Goal: Check status: Check status

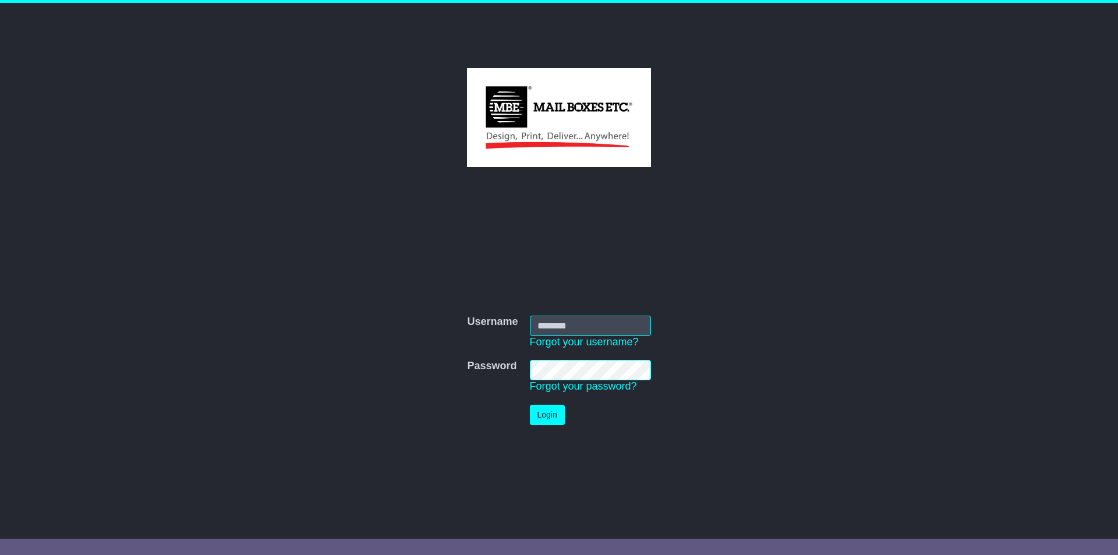
type input "**********"
click at [553, 412] on button "Login" at bounding box center [547, 415] width 35 height 20
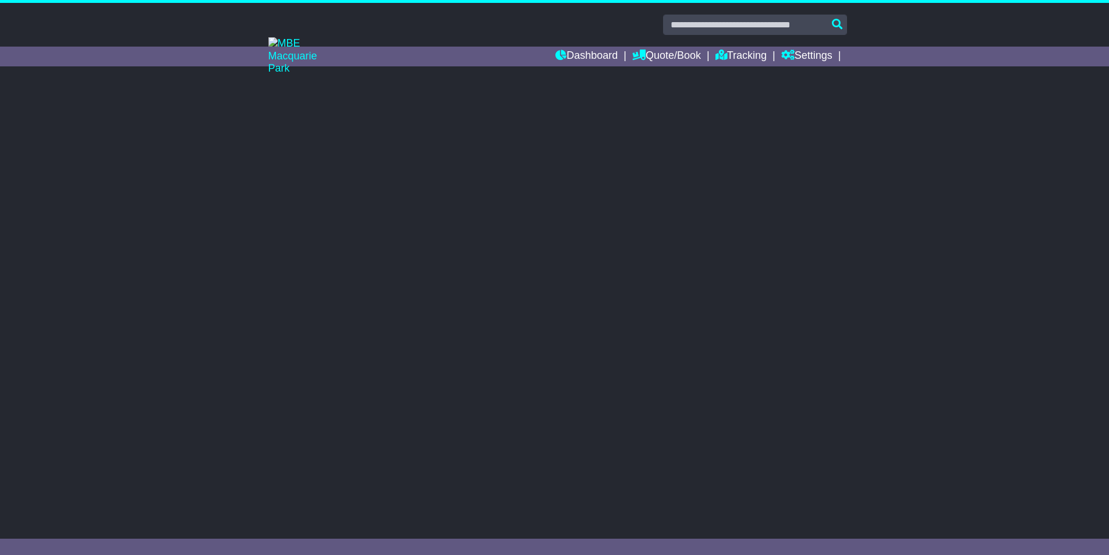
select select "**"
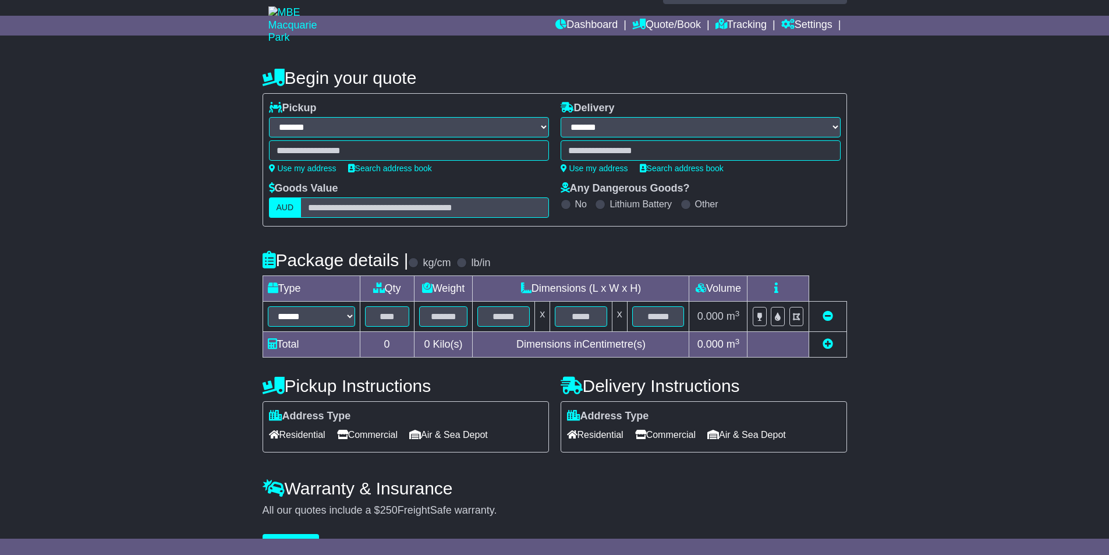
scroll to position [59, 0]
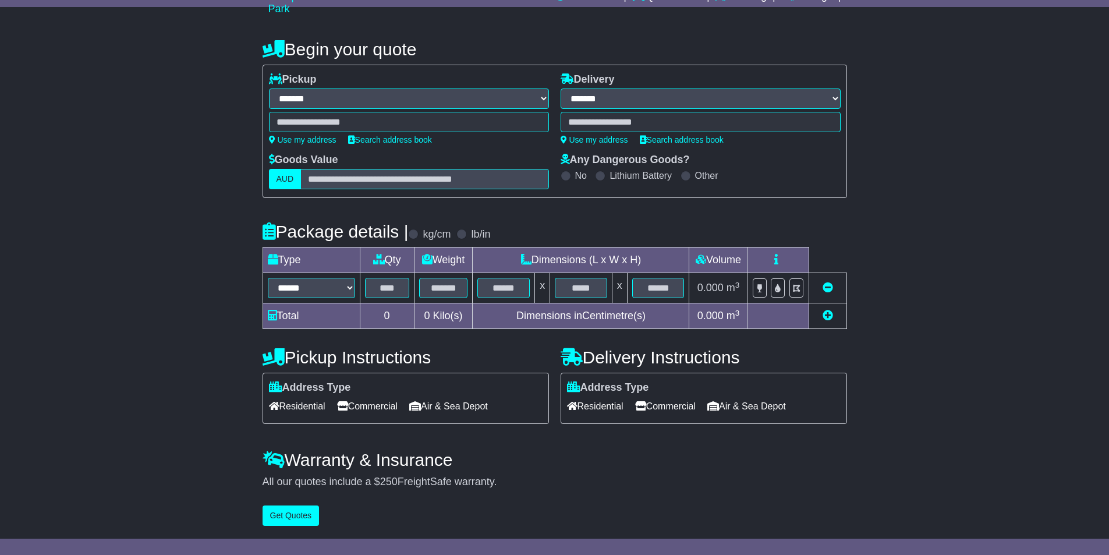
click at [362, 406] on span "Commercial" at bounding box center [367, 406] width 61 height 18
click at [675, 406] on span "Commercial" at bounding box center [665, 406] width 61 height 18
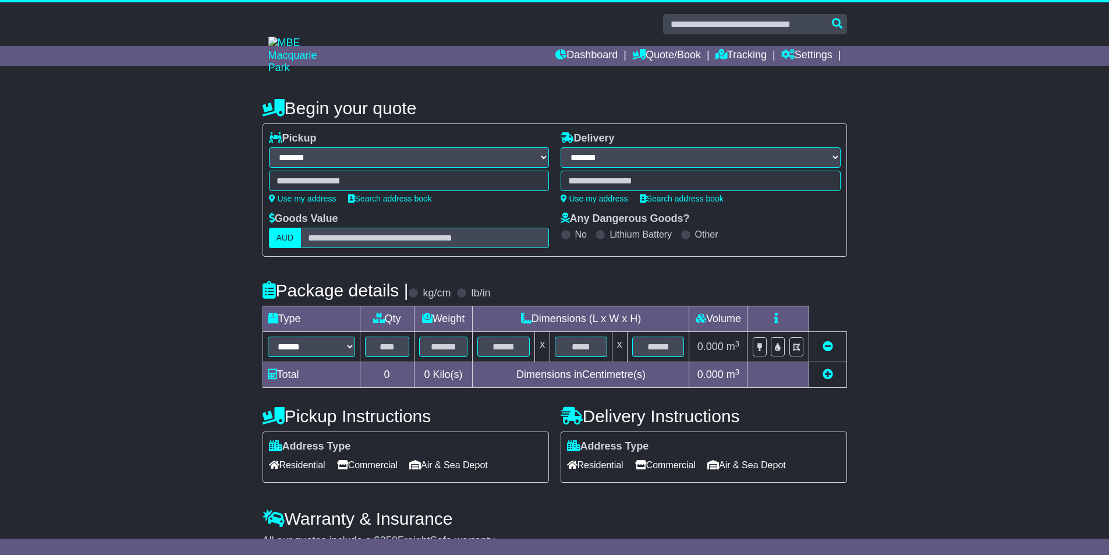
scroll to position [0, 0]
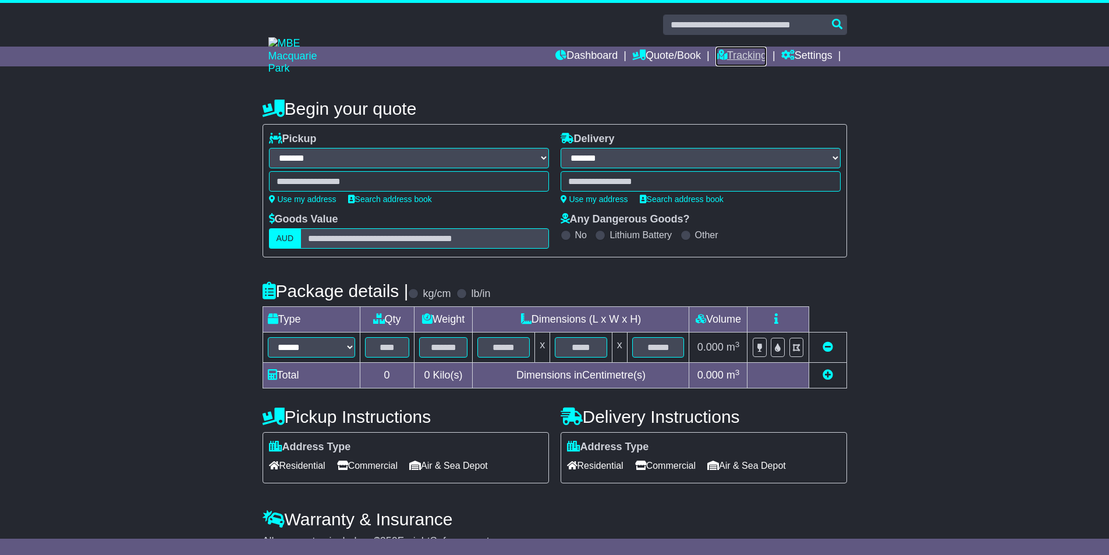
click at [738, 62] on link "Tracking" at bounding box center [741, 57] width 51 height 20
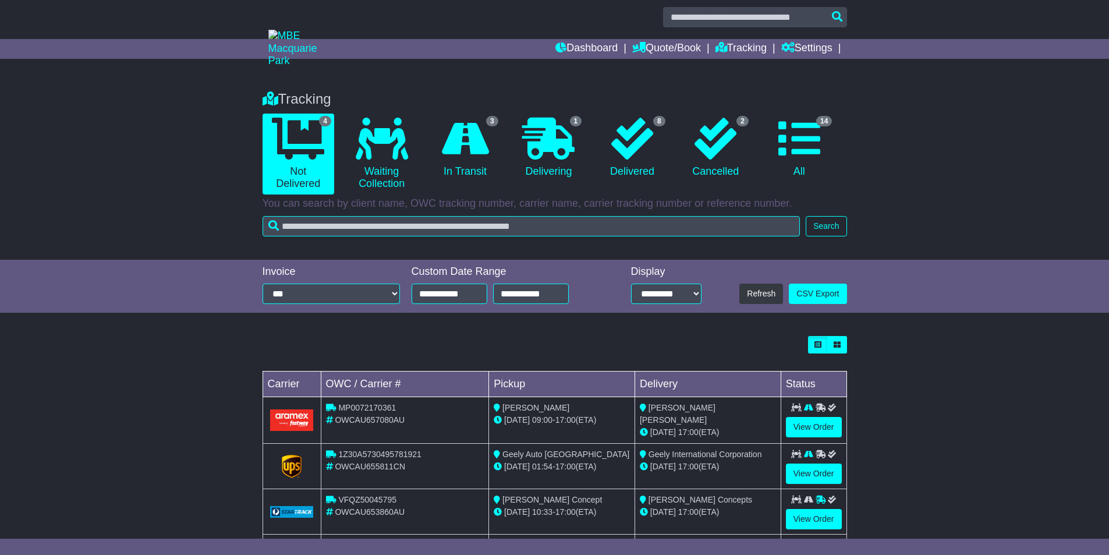
scroll to position [73, 0]
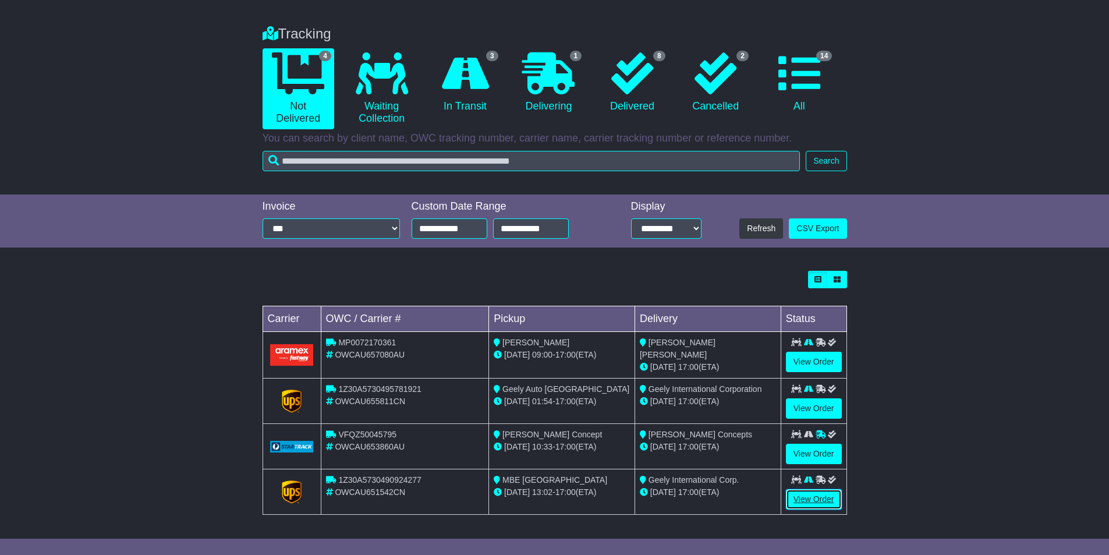
click at [815, 502] on link "View Order" at bounding box center [814, 499] width 56 height 20
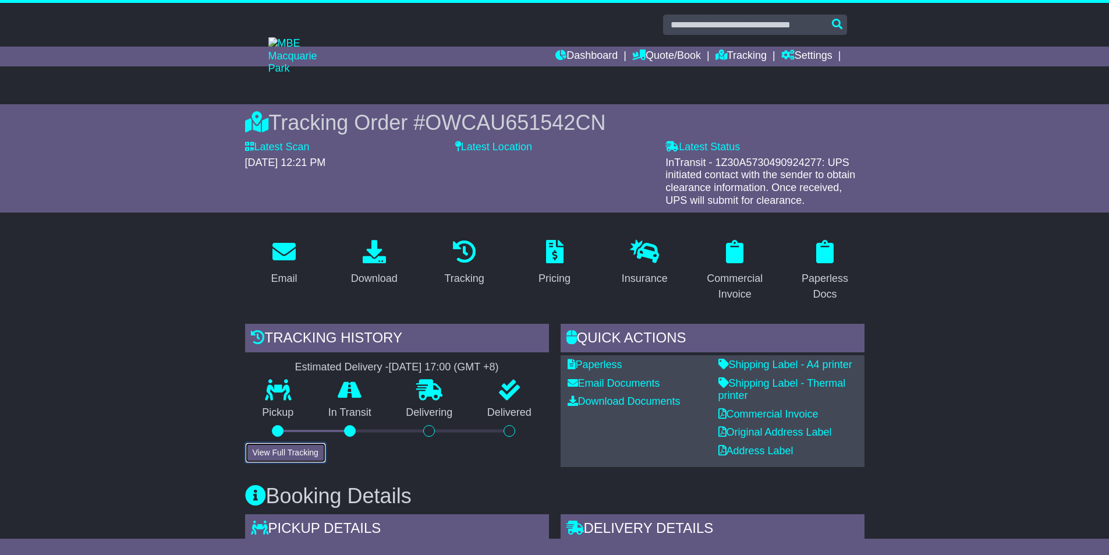
click at [266, 451] on button "View Full Tracking" at bounding box center [285, 453] width 81 height 20
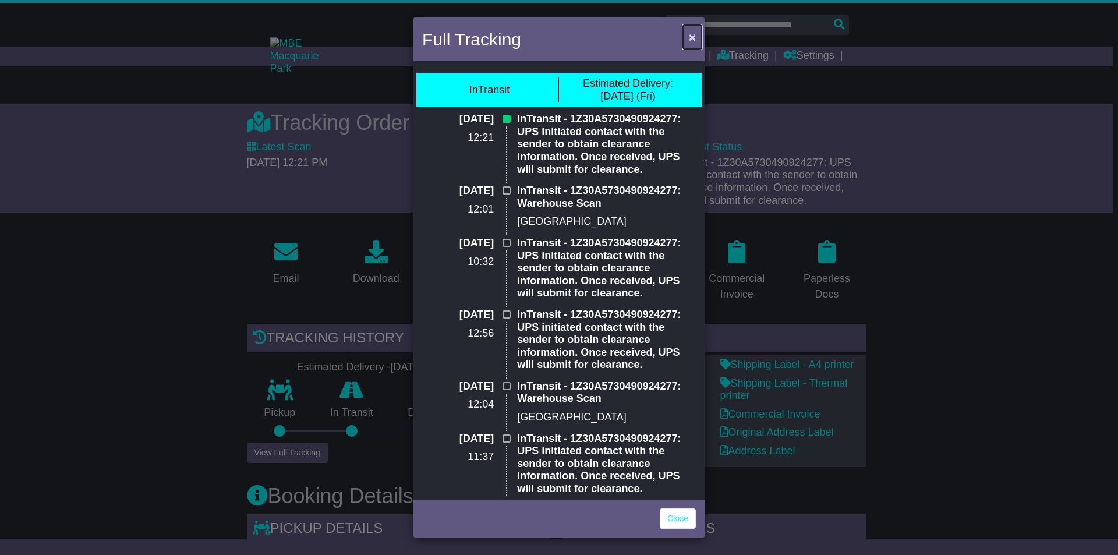
click at [692, 37] on span "×" at bounding box center [692, 36] width 7 height 13
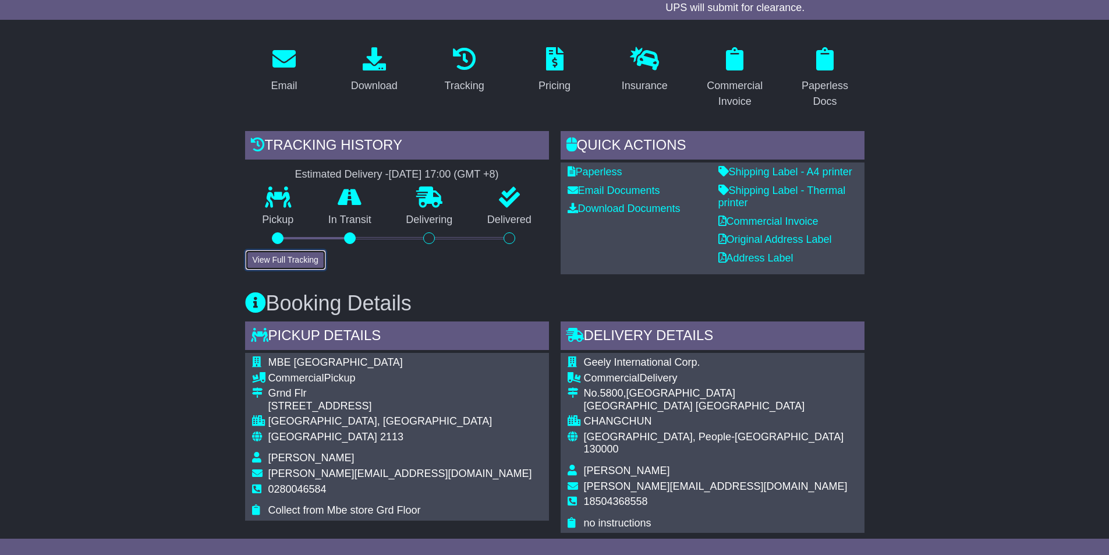
scroll to position [116, 0]
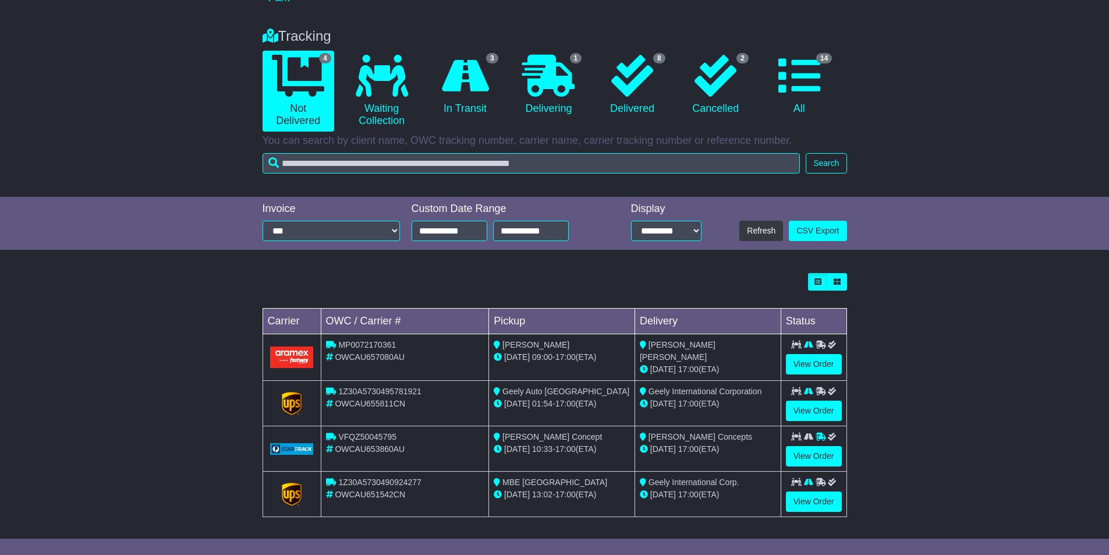
scroll to position [73, 0]
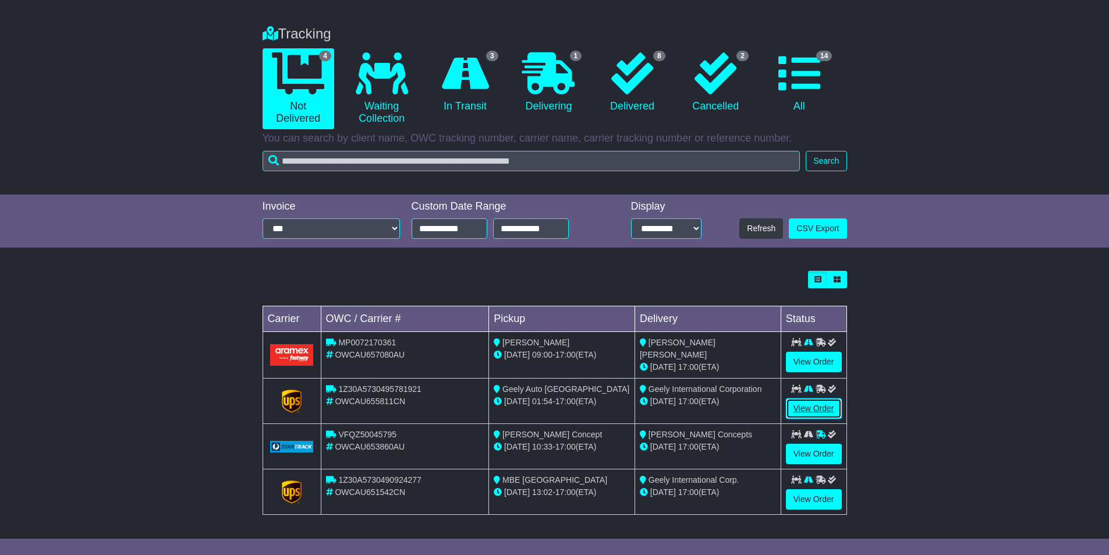
click at [816, 405] on link "View Order" at bounding box center [814, 408] width 56 height 20
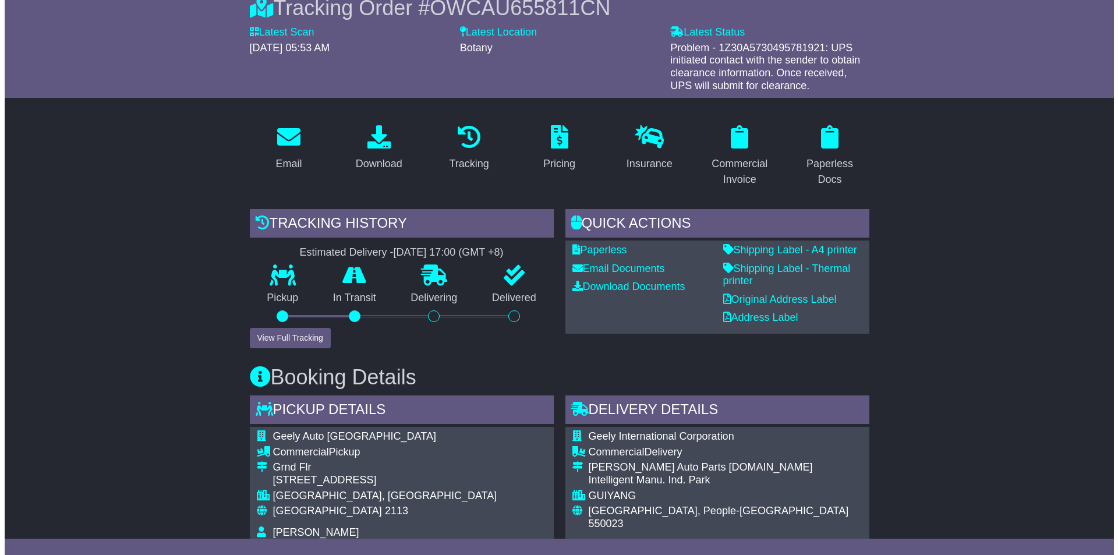
scroll to position [104, 0]
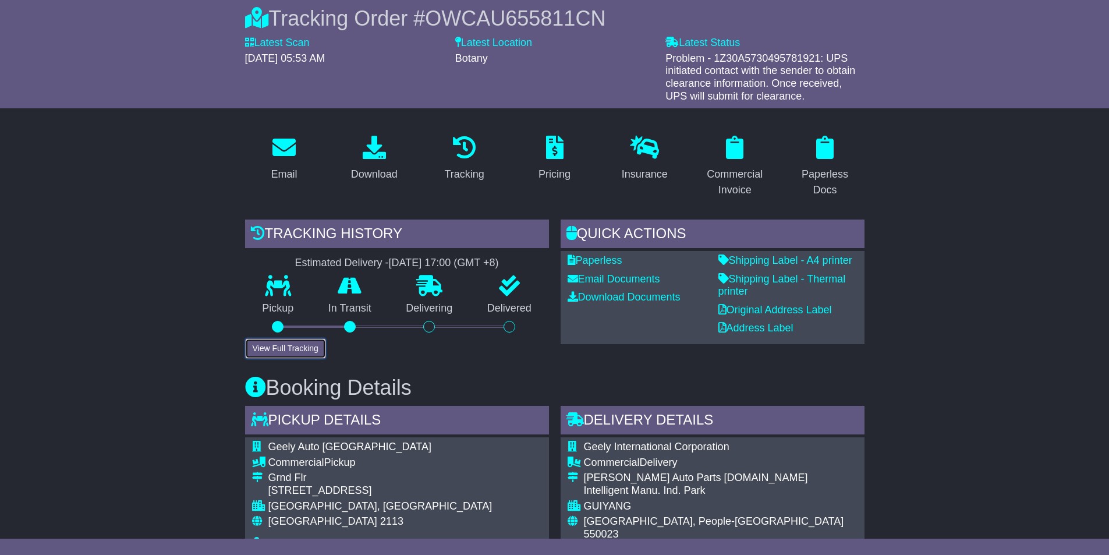
click at [263, 341] on button "View Full Tracking" at bounding box center [285, 348] width 81 height 20
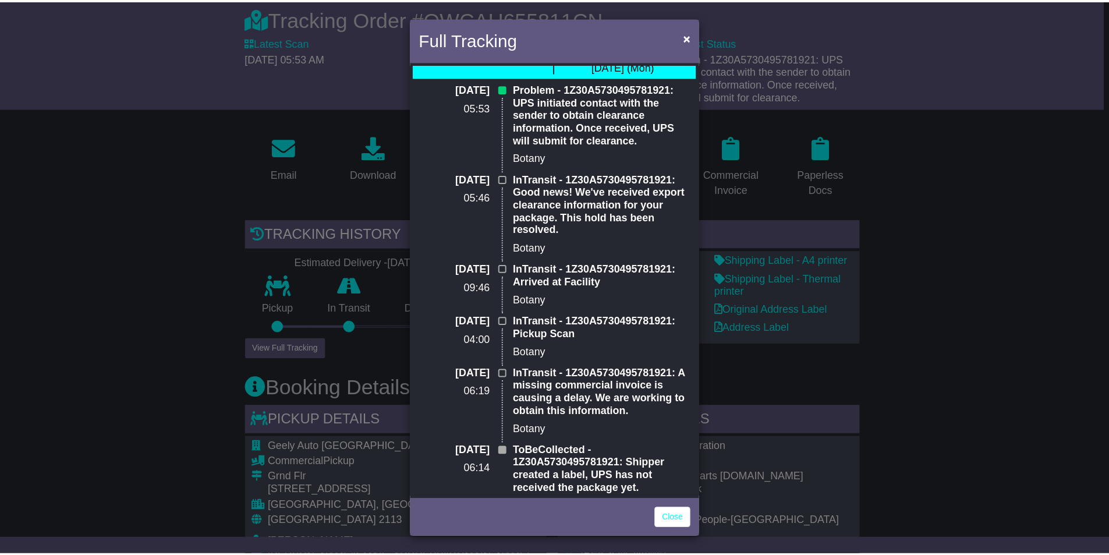
scroll to position [46, 0]
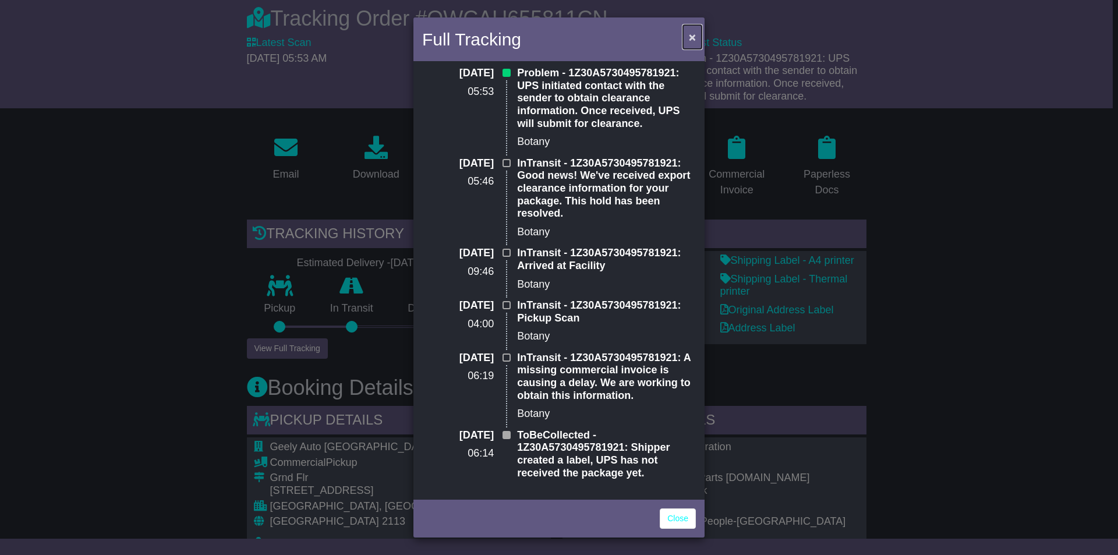
click at [691, 34] on span "×" at bounding box center [692, 36] width 7 height 13
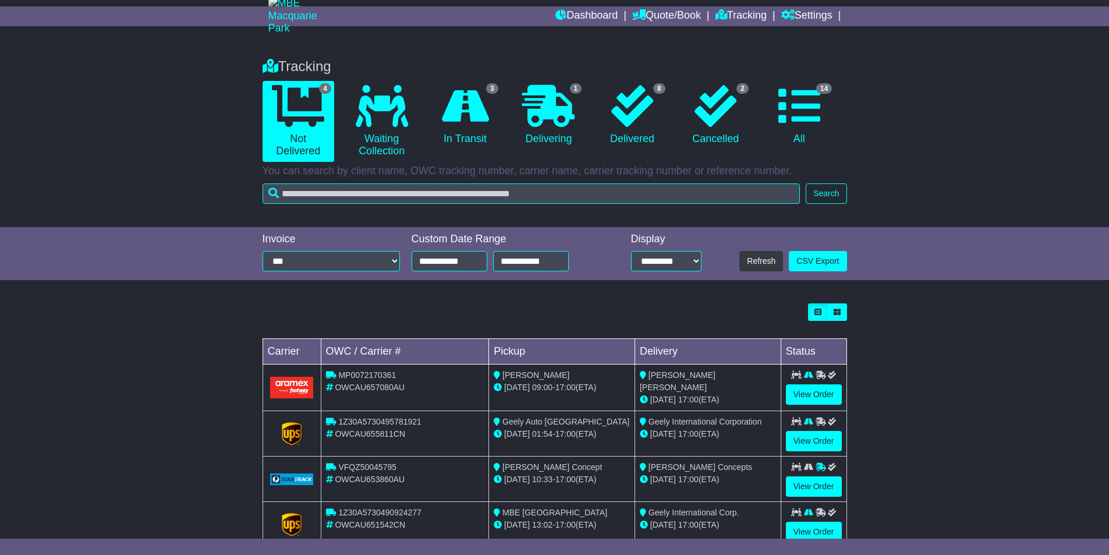
scroll to position [73, 0]
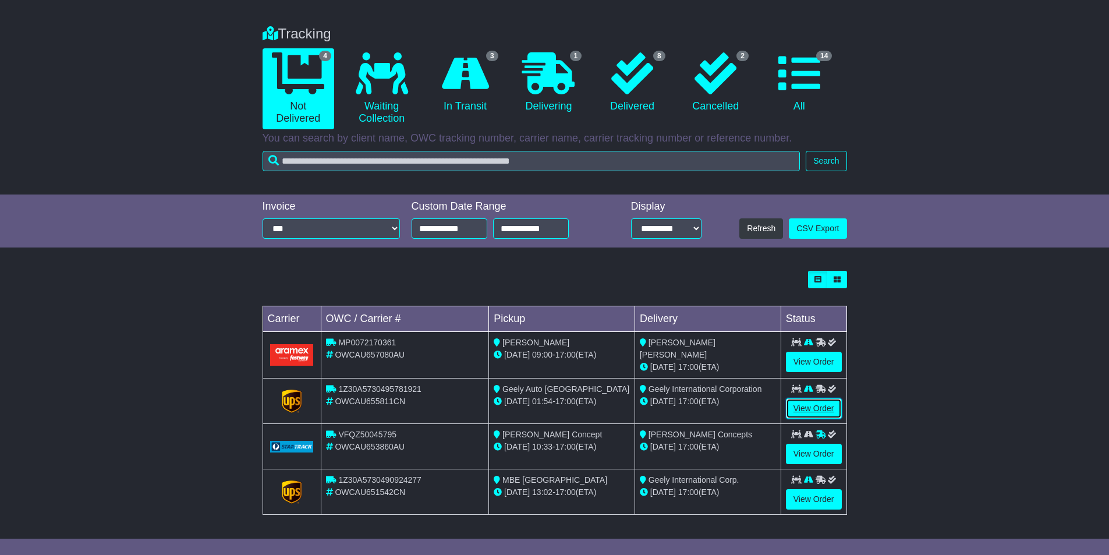
click at [806, 408] on link "View Order" at bounding box center [814, 408] width 56 height 20
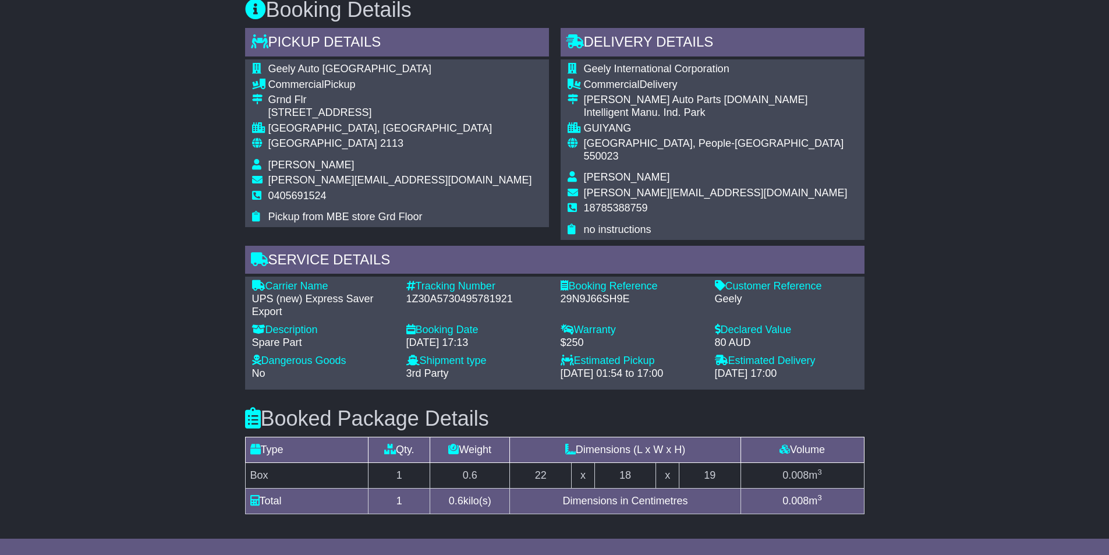
scroll to position [291, 0]
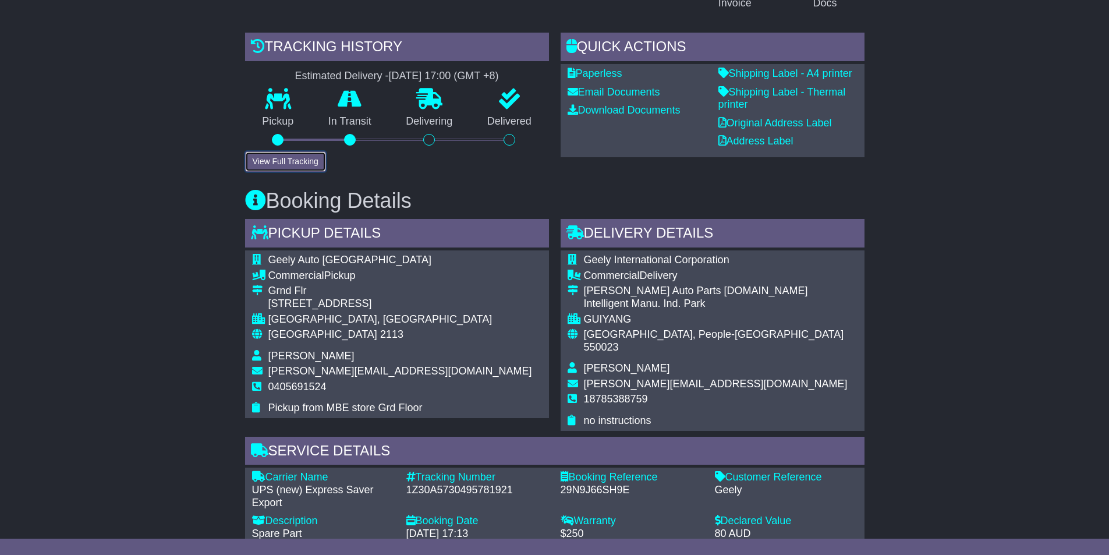
click at [291, 160] on button "View Full Tracking" at bounding box center [285, 161] width 81 height 20
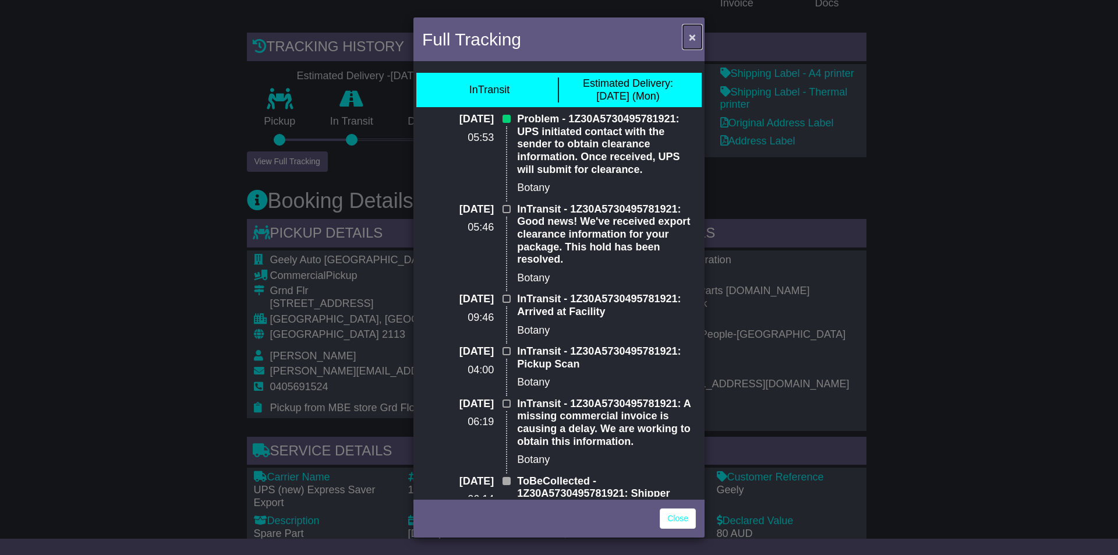
click at [695, 36] on span "×" at bounding box center [692, 36] width 7 height 13
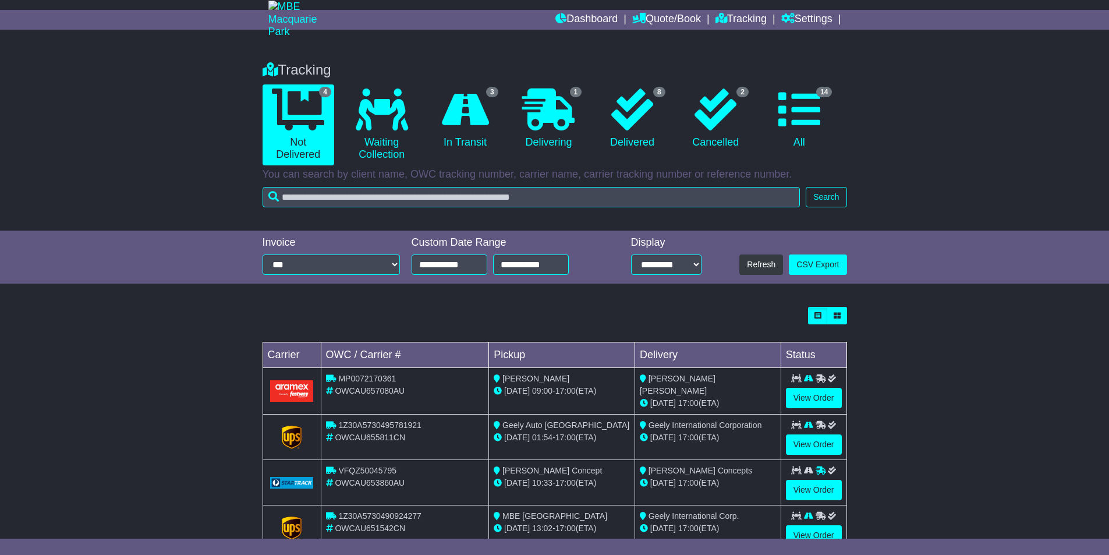
scroll to position [73, 0]
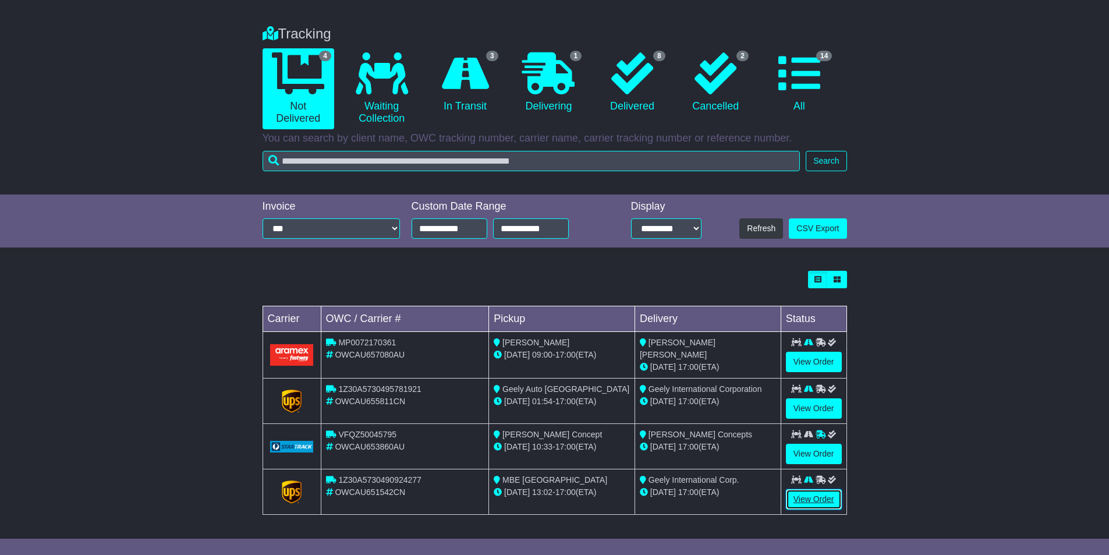
click at [813, 500] on link "View Order" at bounding box center [814, 499] width 56 height 20
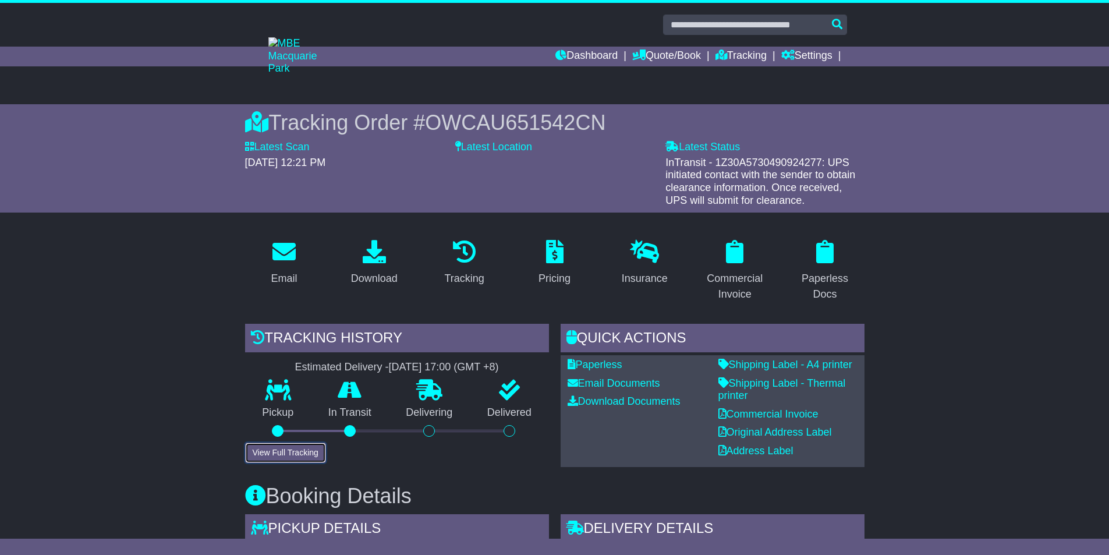
click at [275, 447] on button "View Full Tracking" at bounding box center [285, 453] width 81 height 20
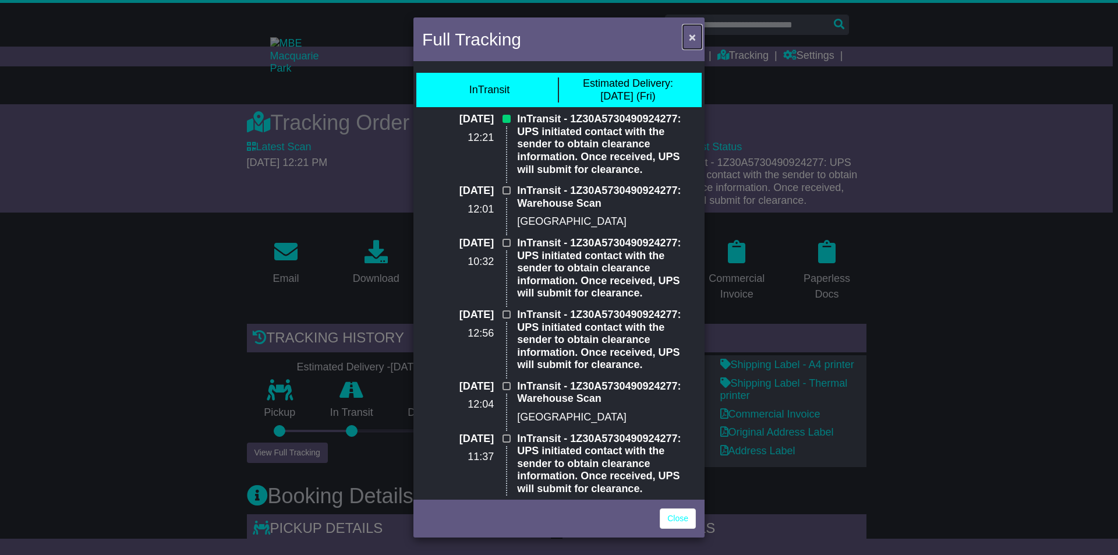
click at [689, 37] on span "×" at bounding box center [692, 36] width 7 height 13
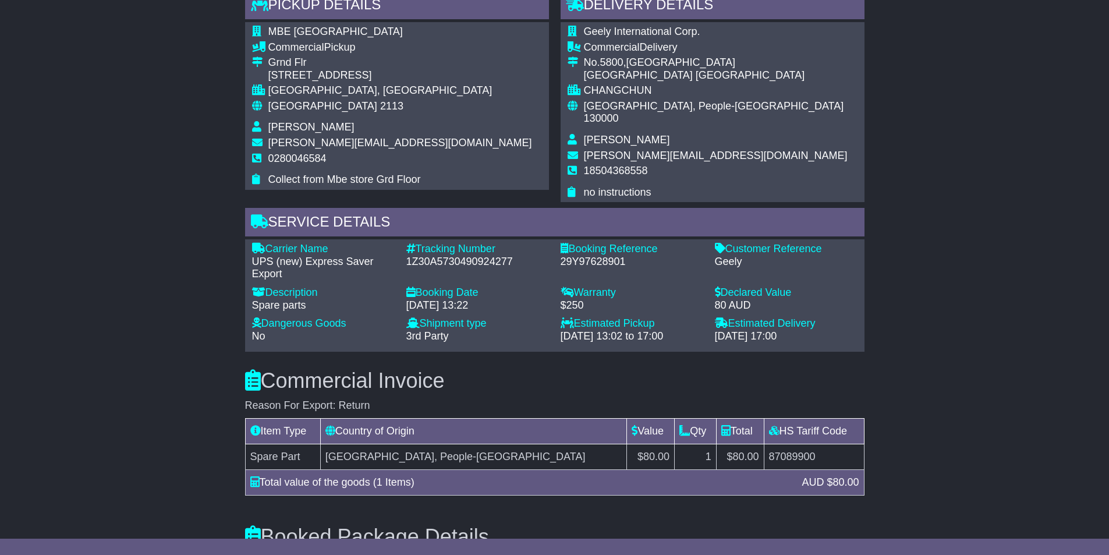
scroll to position [524, 0]
drag, startPoint x: 514, startPoint y: 245, endPoint x: 402, endPoint y: 250, distance: 111.4
click at [402, 250] on div "Tracking Number - 1Z30A5730490924277" at bounding box center [478, 261] width 154 height 38
copy div "1Z30A5730490924277"
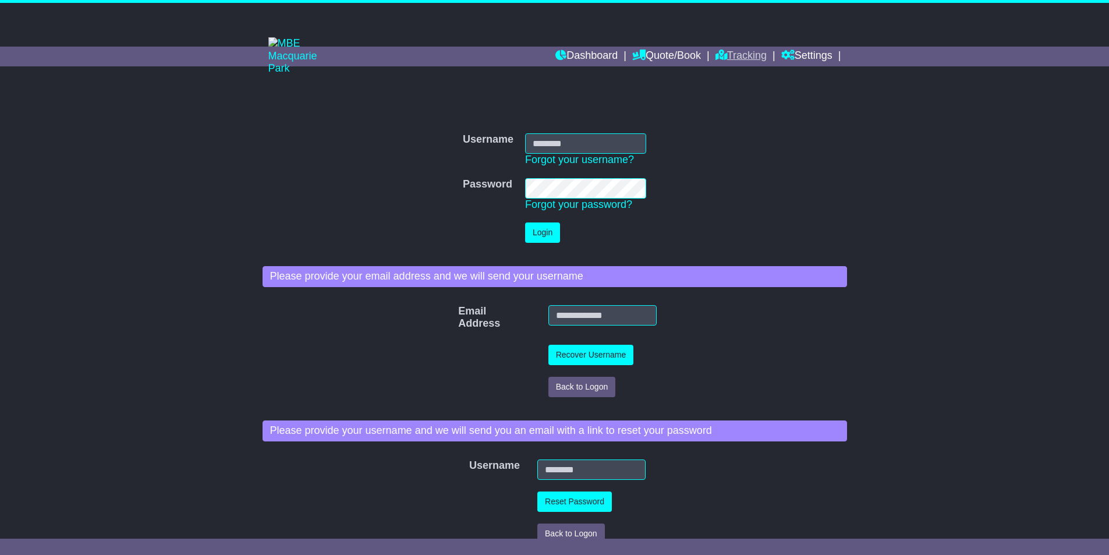
type input "**********"
click at [745, 57] on link "Tracking" at bounding box center [741, 57] width 51 height 20
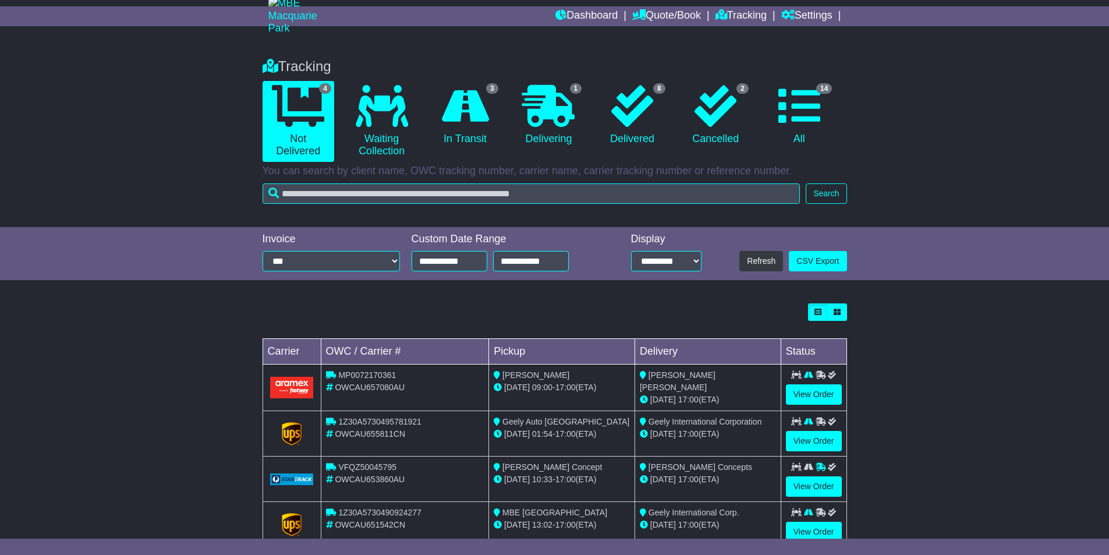
scroll to position [73, 0]
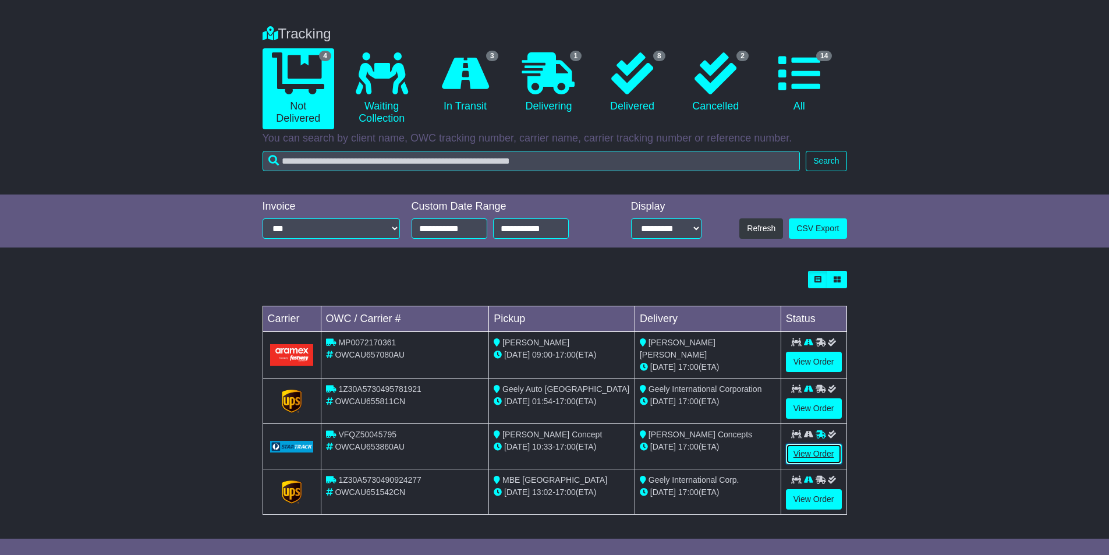
click at [829, 452] on link "View Order" at bounding box center [814, 454] width 56 height 20
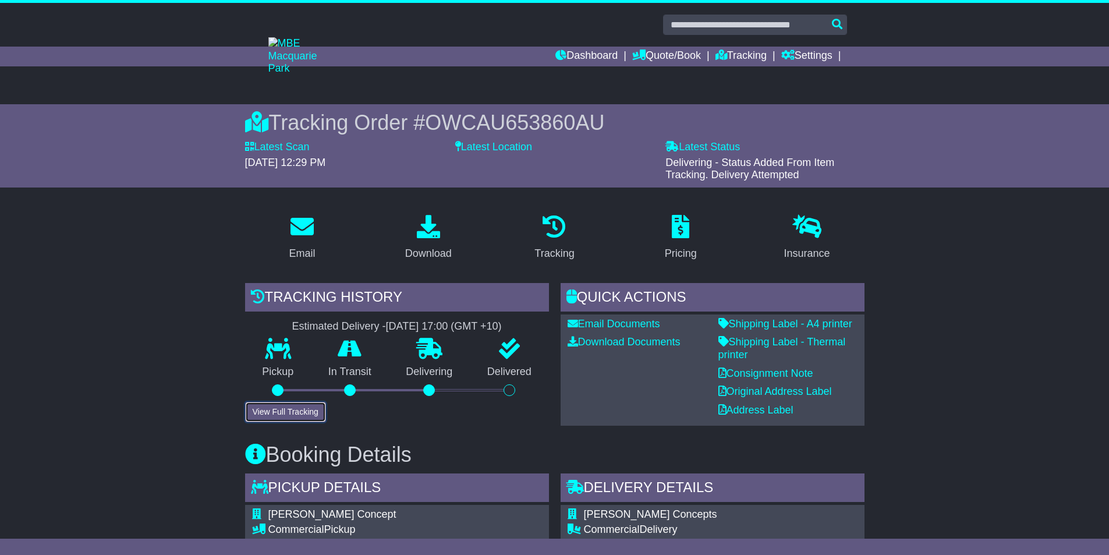
click at [300, 413] on button "View Full Tracking" at bounding box center [285, 412] width 81 height 20
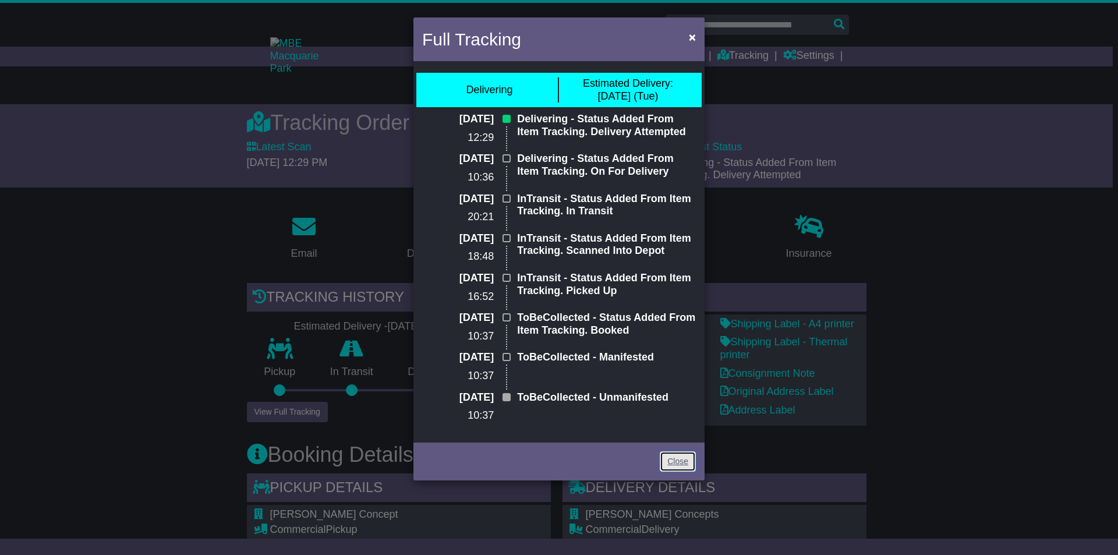
click at [679, 461] on link "Close" at bounding box center [678, 461] width 36 height 20
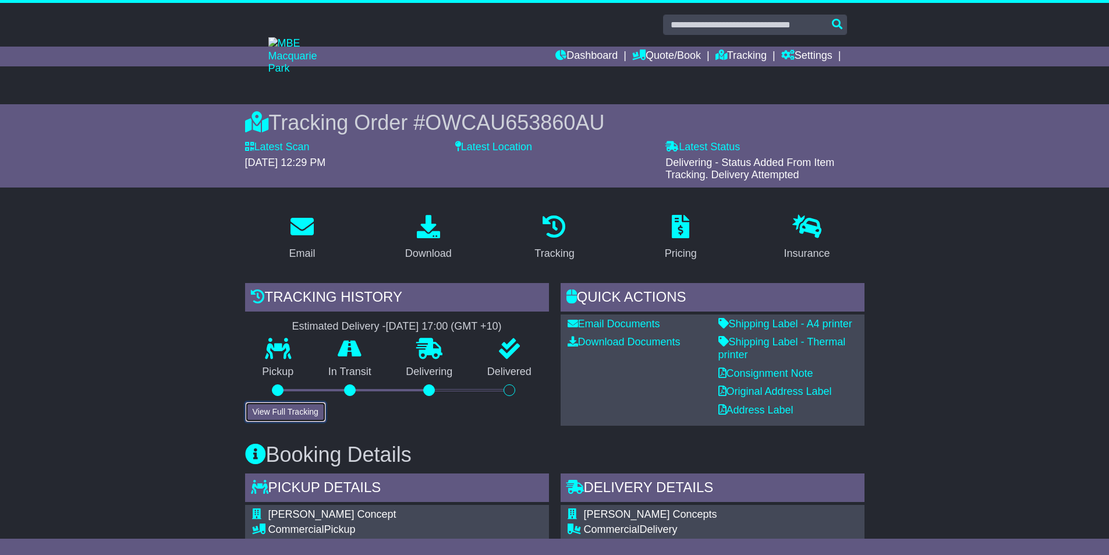
click at [296, 412] on button "View Full Tracking" at bounding box center [285, 412] width 81 height 20
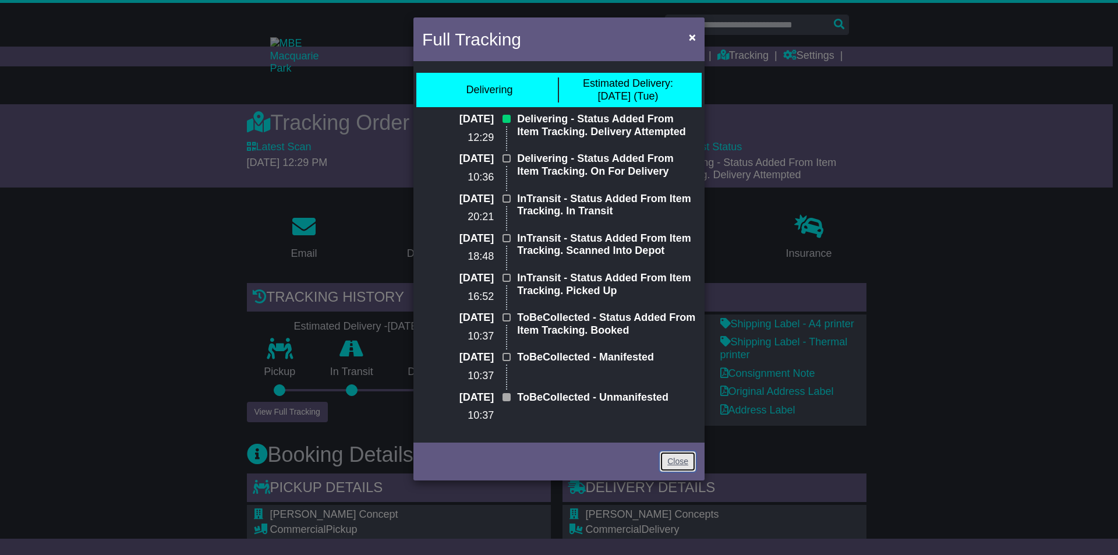
click at [680, 455] on link "Close" at bounding box center [678, 461] width 36 height 20
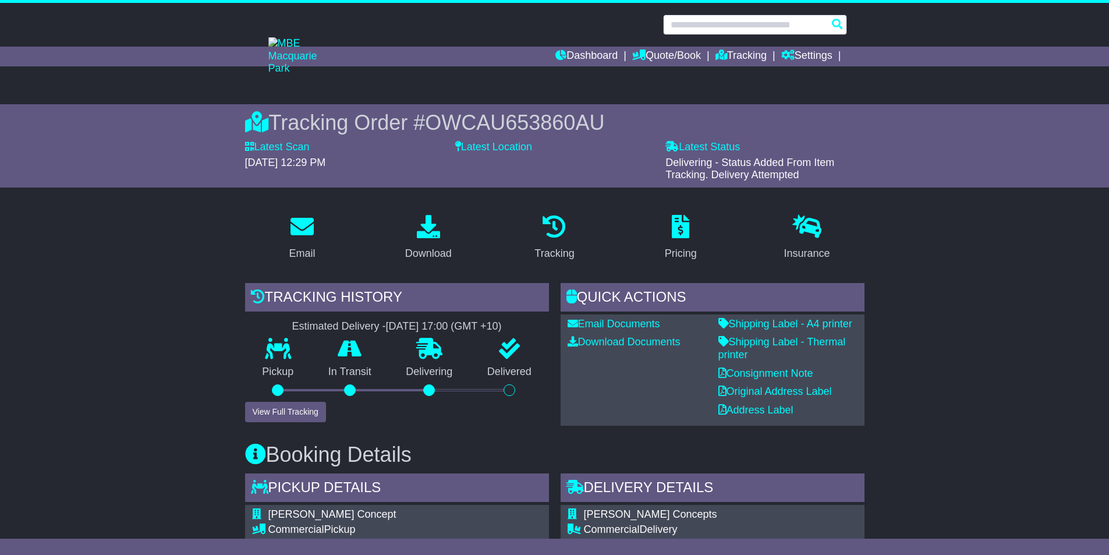
click at [744, 27] on input "text" at bounding box center [755, 25] width 184 height 20
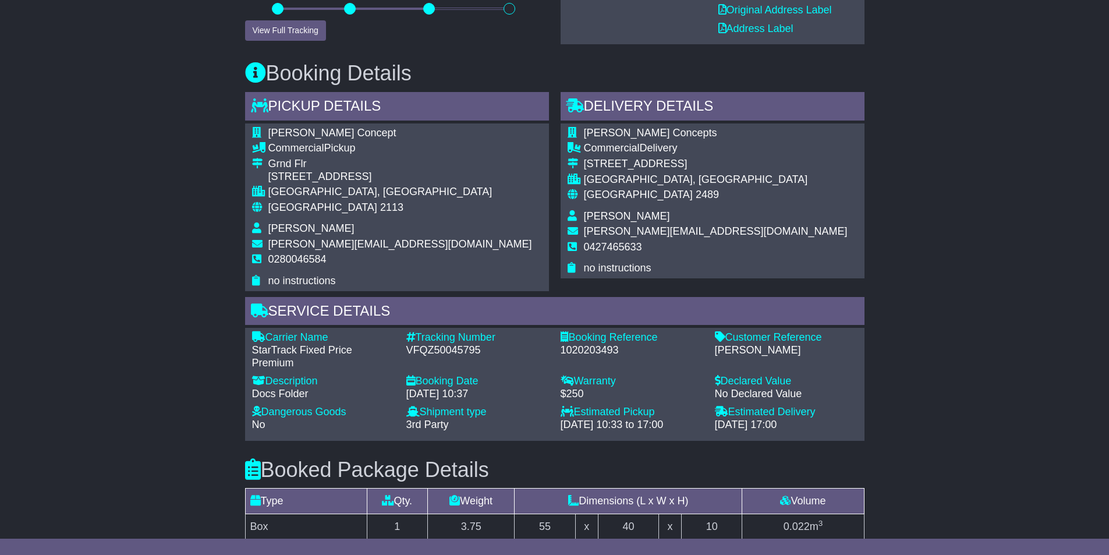
scroll to position [408, 0]
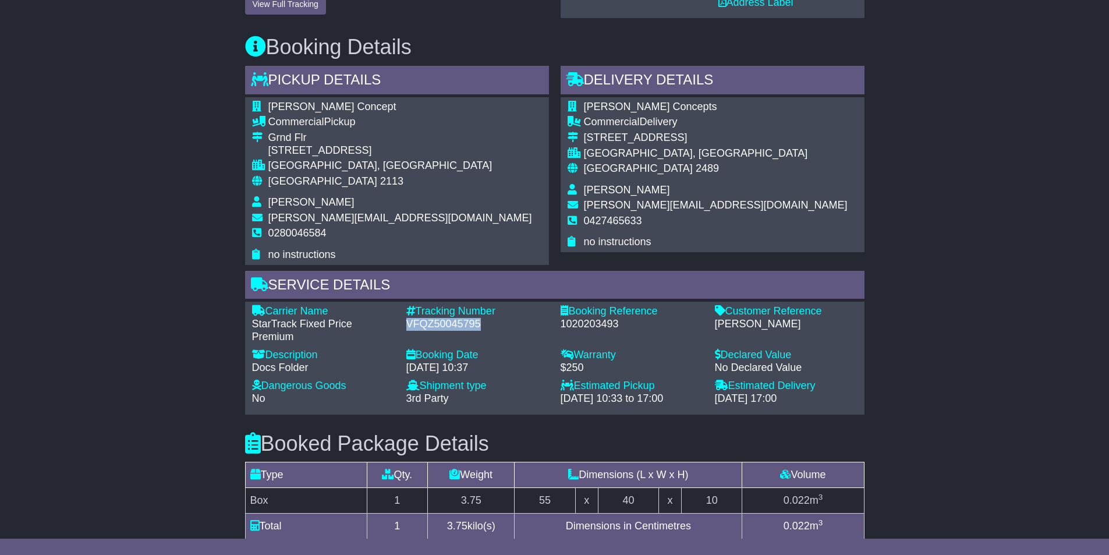
drag, startPoint x: 482, startPoint y: 325, endPoint x: 405, endPoint y: 321, distance: 76.9
click at [405, 321] on div "Tracking Number - VFQZ50045795" at bounding box center [478, 324] width 154 height 38
copy div "VFQZ50045795"
